Goal: Task Accomplishment & Management: Manage account settings

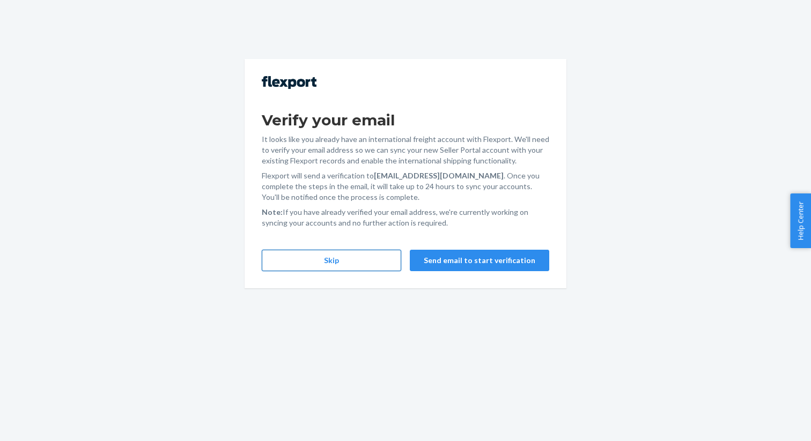
click at [375, 254] on button "Skip" at bounding box center [331, 260] width 139 height 21
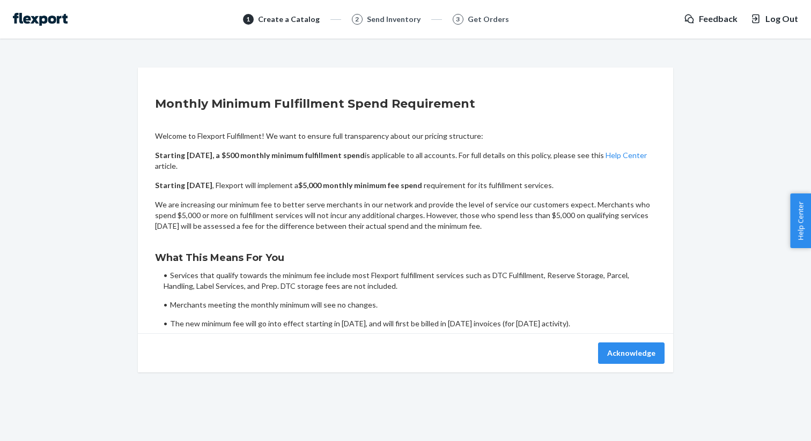
click at [776, 17] on span "Log Out" at bounding box center [781, 19] width 33 height 12
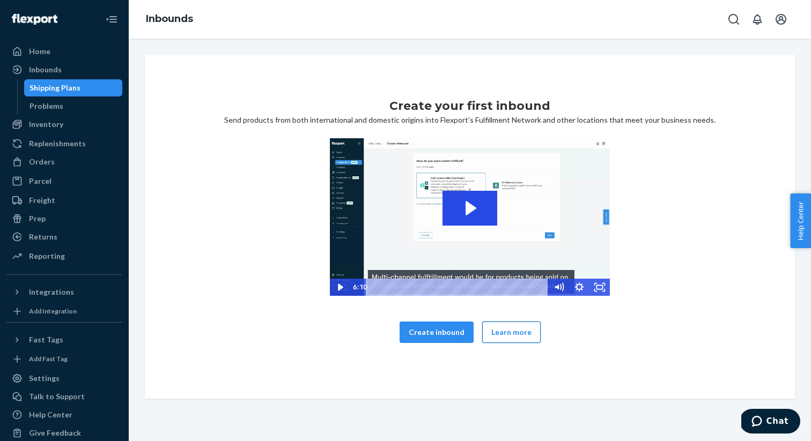
click at [504, 334] on button "Learn more" at bounding box center [511, 332] width 58 height 21
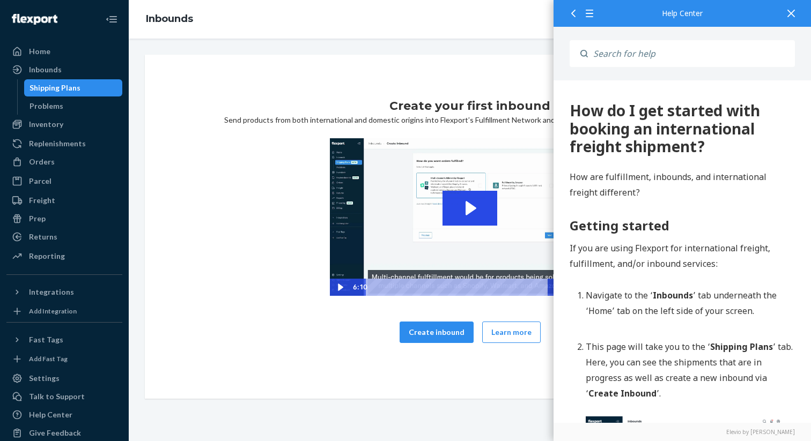
click at [790, 10] on icon at bounding box center [791, 14] width 8 height 8
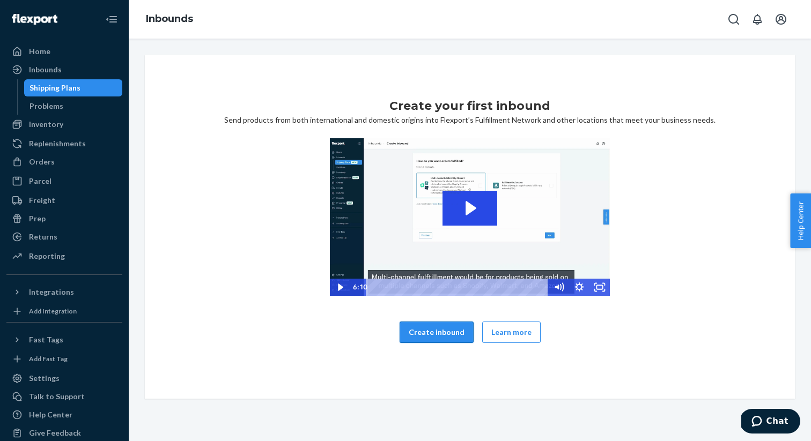
click at [427, 338] on button "Create inbound" at bounding box center [436, 332] width 74 height 21
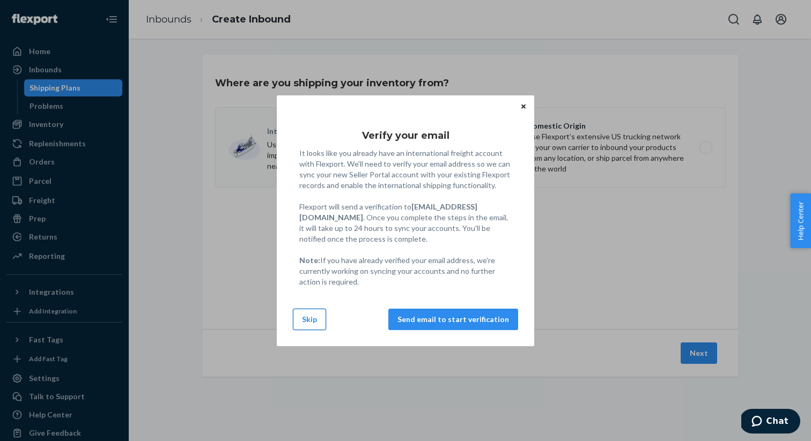
click at [310, 323] on button "Skip" at bounding box center [309, 319] width 33 height 21
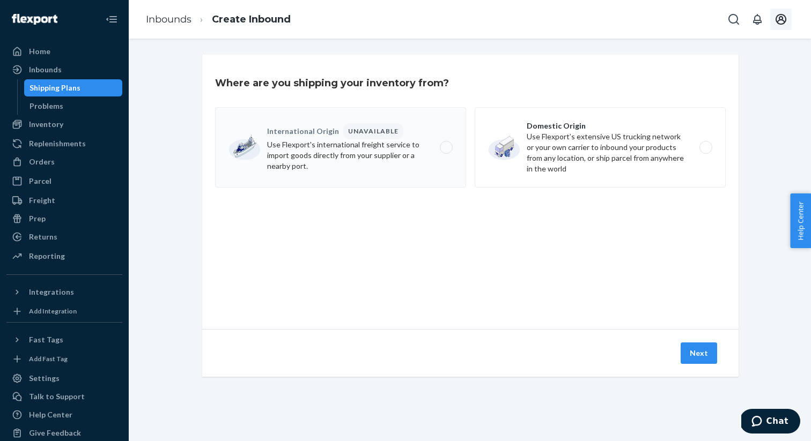
click at [779, 20] on icon "Open account menu" at bounding box center [780, 19] width 11 height 11
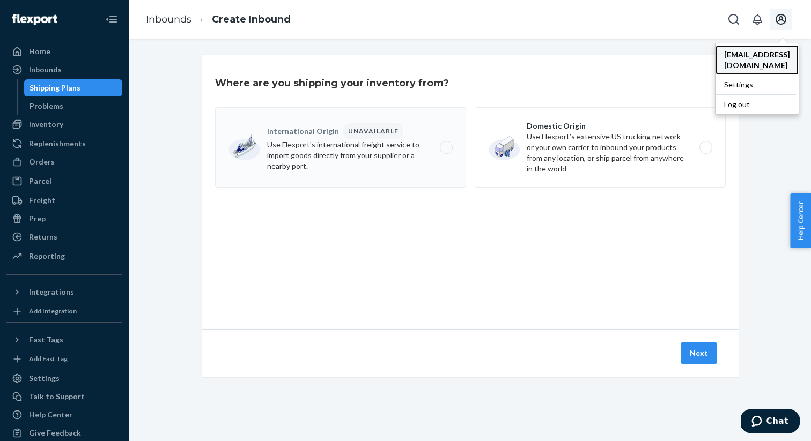
click at [724, 58] on span "[EMAIL_ADDRESS][DOMAIN_NAME]" at bounding box center [757, 59] width 66 height 21
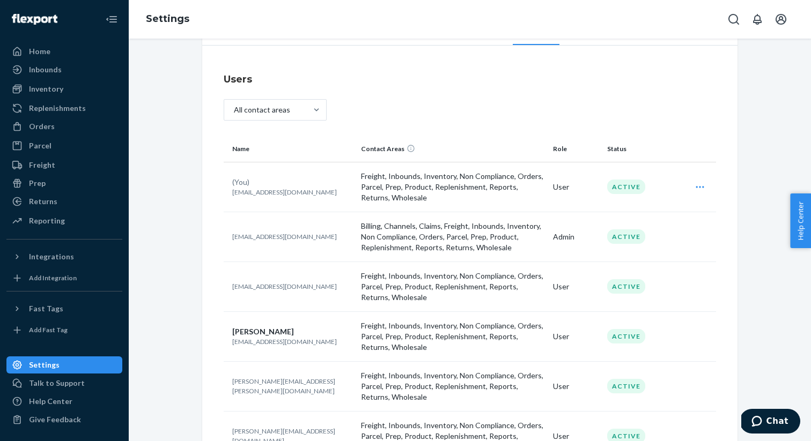
scroll to position [41, 0]
